Goal: Use online tool/utility: Utilize a website feature to perform a specific function

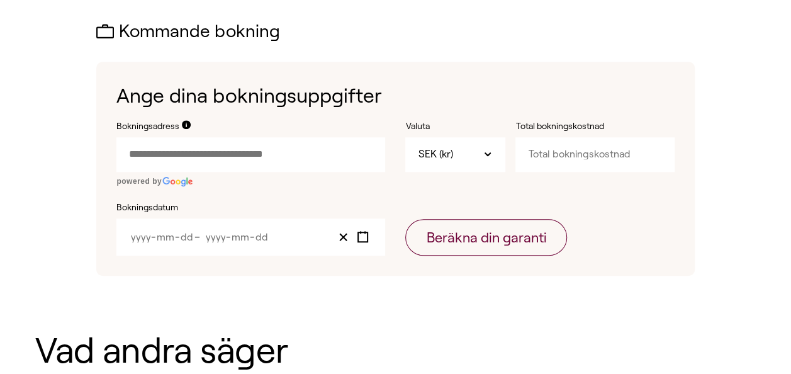
scroll to position [390, 0]
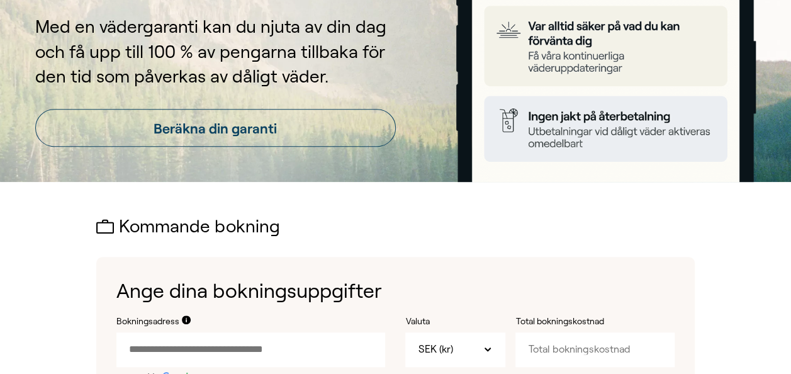
click at [23, 239] on div "Kommande bokning Ange dina bokningsuppgifter Bokningsadress powered by Valuta S…" at bounding box center [395, 344] width 791 height 324
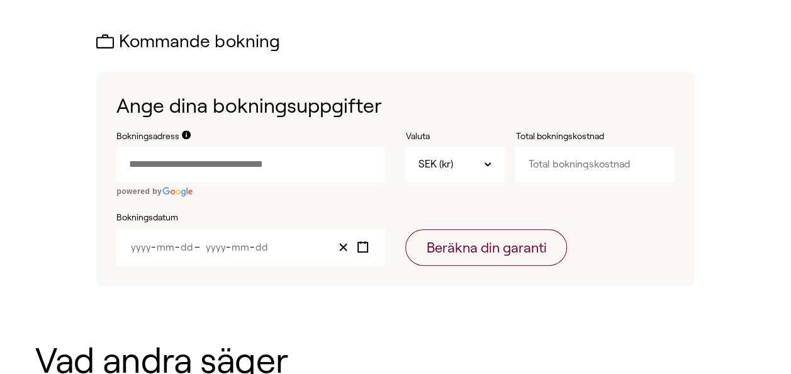
scroll to position [397, 0]
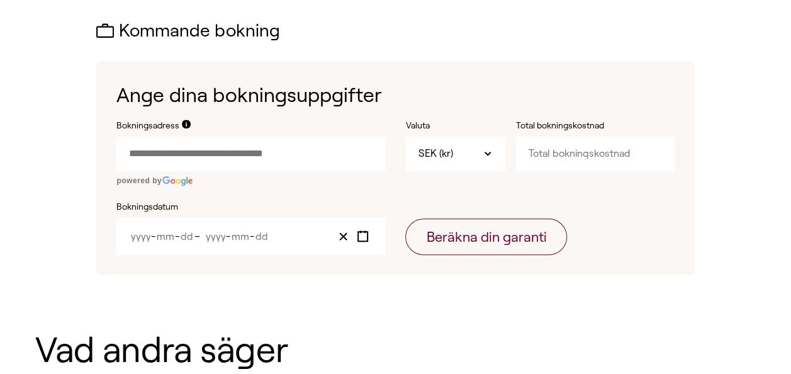
click at [196, 154] on input "Bokningsadress" at bounding box center [250, 154] width 269 height 34
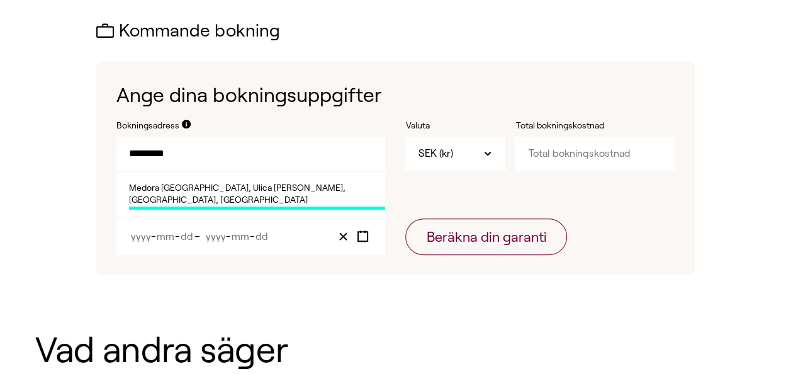
click at [228, 194] on span "Medora [GEOGRAPHIC_DATA], Ulica [PERSON_NAME], [GEOGRAPHIC_DATA], [GEOGRAPHIC_D…" at bounding box center [257, 196] width 256 height 28
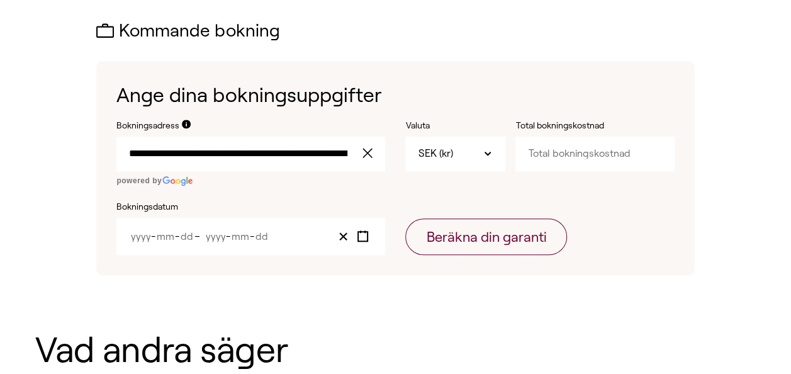
type input "**********"
click at [574, 157] on input "Total bokningskostnad" at bounding box center [595, 154] width 159 height 34
type input "35000"
click at [359, 237] on icon "Toggle calendar" at bounding box center [363, 236] width 12 height 12
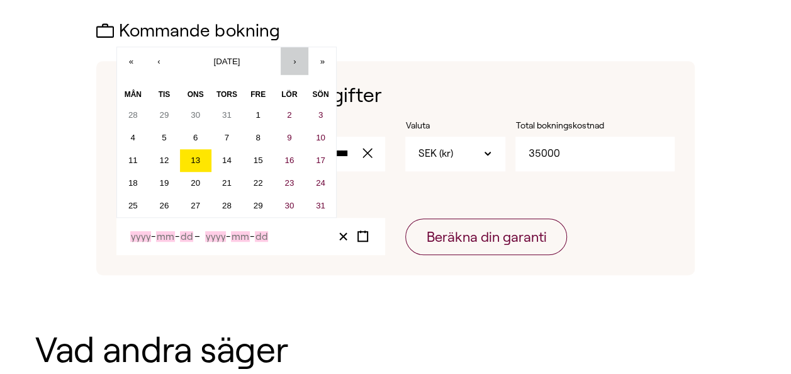
click at [301, 58] on button "›" at bounding box center [295, 61] width 28 height 28
click at [170, 55] on button "‹" at bounding box center [159, 61] width 28 height 28
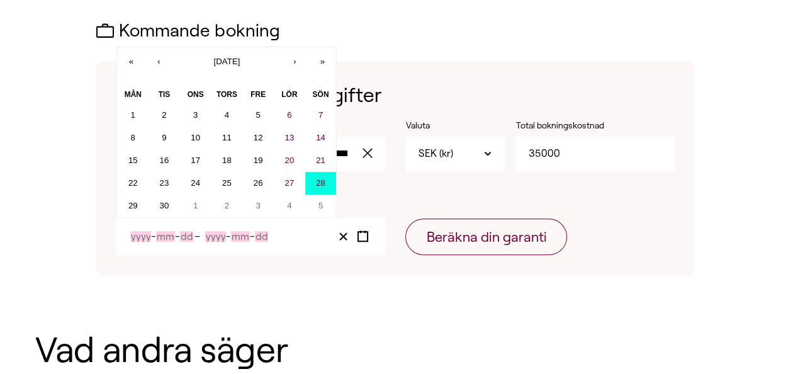
click at [319, 186] on abbr "28" at bounding box center [320, 182] width 9 height 9
click at [325, 181] on abbr "28" at bounding box center [320, 182] width 9 height 9
type input "2025"
type input "9"
type input "28"
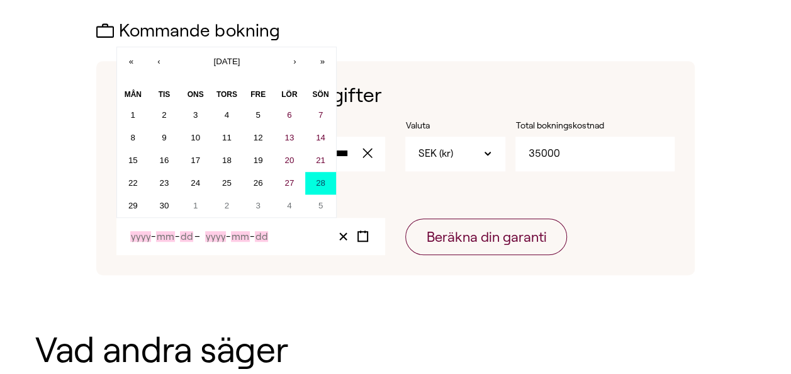
type input "2025"
type input "9"
type input "28"
click at [265, 236] on input "28" at bounding box center [261, 236] width 13 height 11
click at [294, 62] on button "›" at bounding box center [295, 61] width 28 height 28
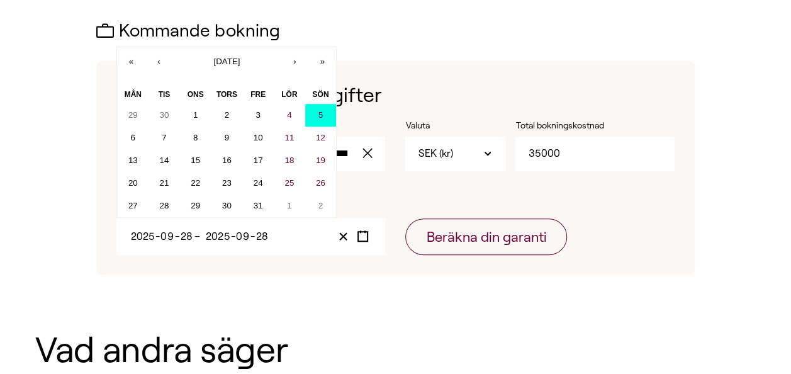
click at [322, 116] on abbr "5" at bounding box center [321, 114] width 4 height 9
type input "10"
type input "5"
type input "10"
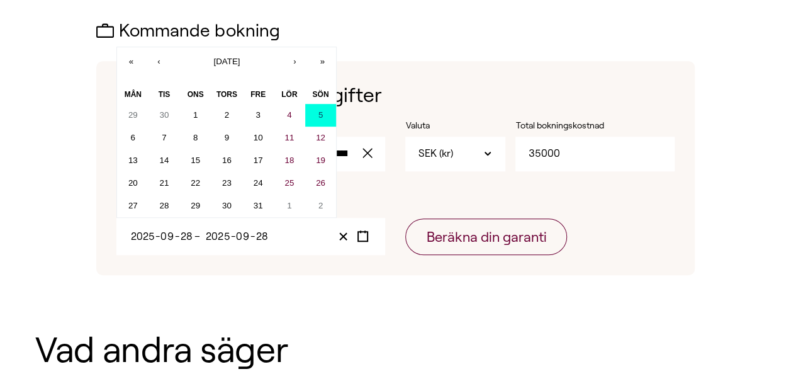
type input "5"
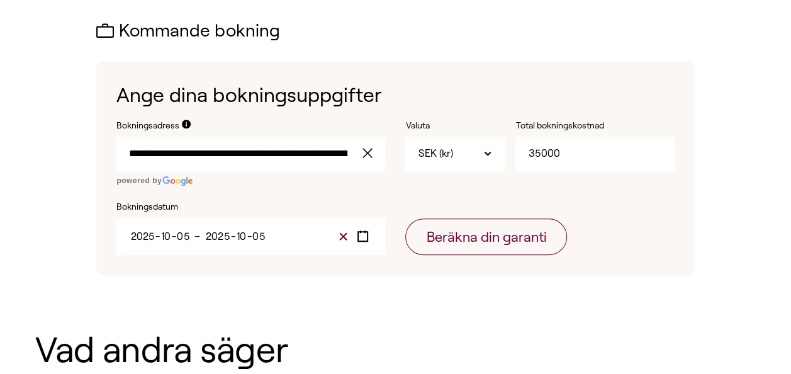
click at [342, 238] on line "Clear value" at bounding box center [343, 236] width 7 height 7
click at [363, 240] on rect "Toggle calendar" at bounding box center [362, 236] width 9 height 9
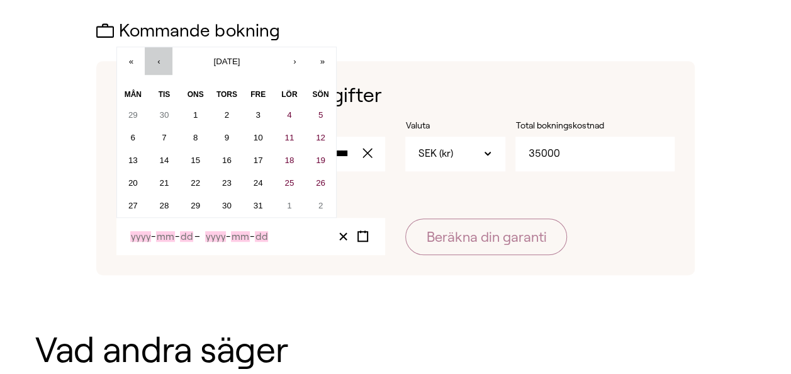
click at [157, 59] on button "‹" at bounding box center [159, 61] width 28 height 28
click at [320, 183] on abbr "28" at bounding box center [320, 182] width 9 height 9
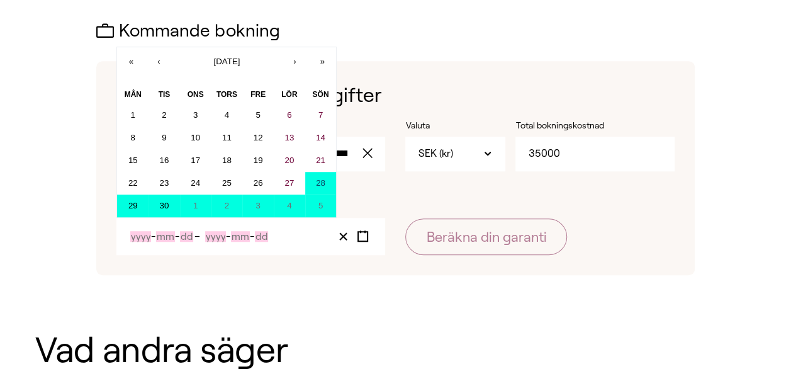
click at [317, 207] on button "5" at bounding box center [320, 206] width 31 height 23
type input "2025"
type input "9"
type input "28"
type input "2025"
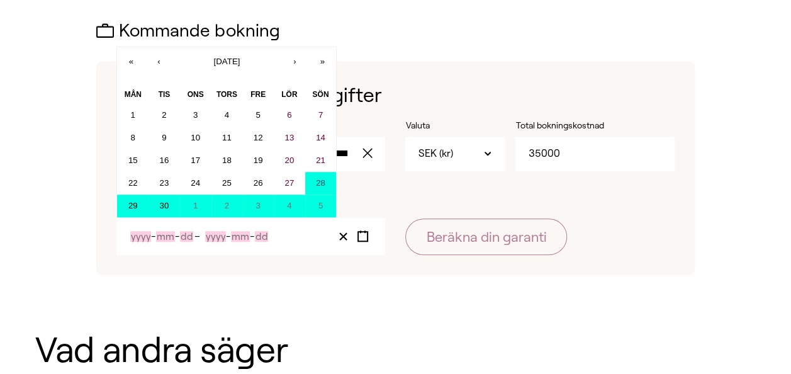
type input "10"
type input "5"
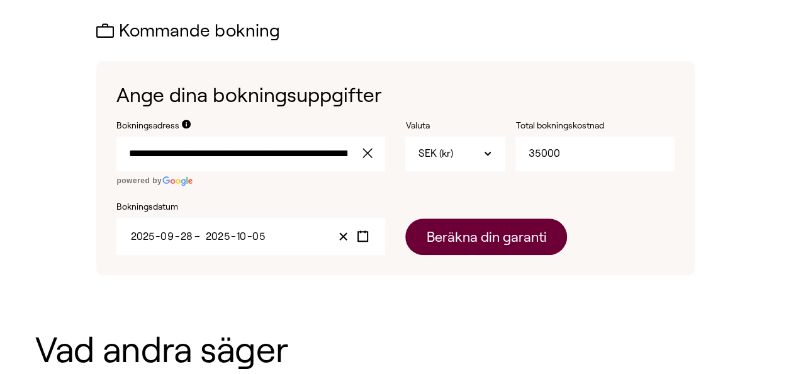
click at [473, 242] on button "Beräkna din garanti" at bounding box center [486, 236] width 162 height 37
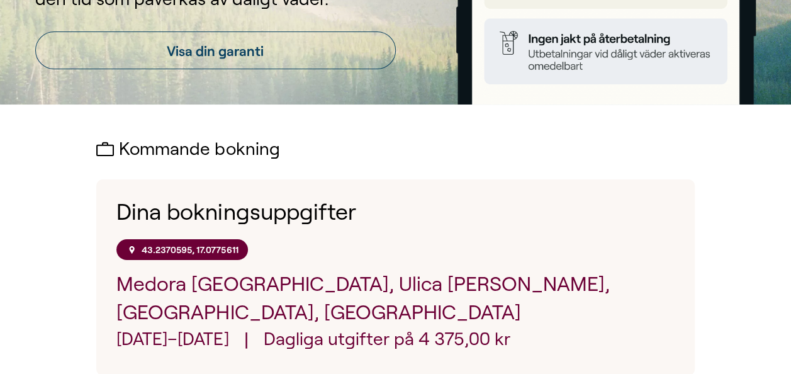
scroll to position [276, 0]
